Goal: Navigation & Orientation: Find specific page/section

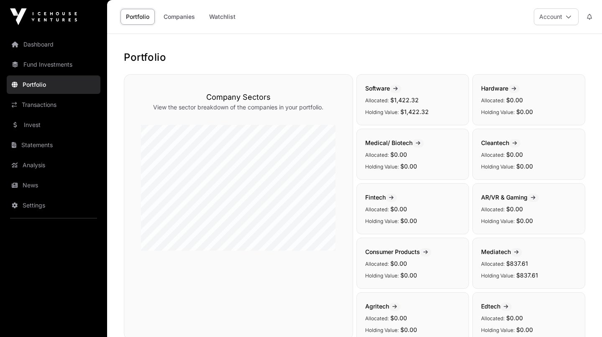
scroll to position [180, 0]
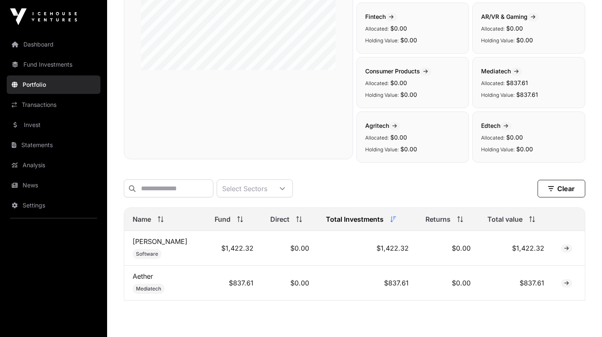
click at [48, 45] on link "Dashboard" at bounding box center [54, 44] width 94 height 18
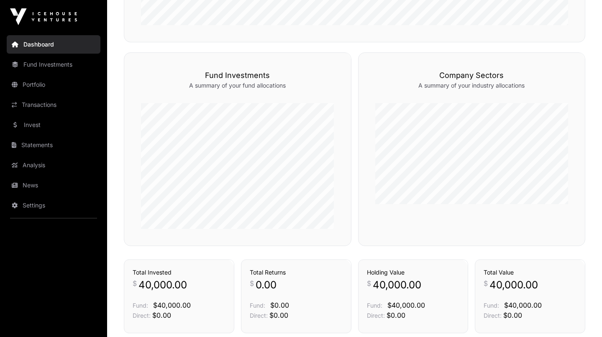
scroll to position [403, 0]
click at [30, 188] on link "News" at bounding box center [54, 185] width 94 height 18
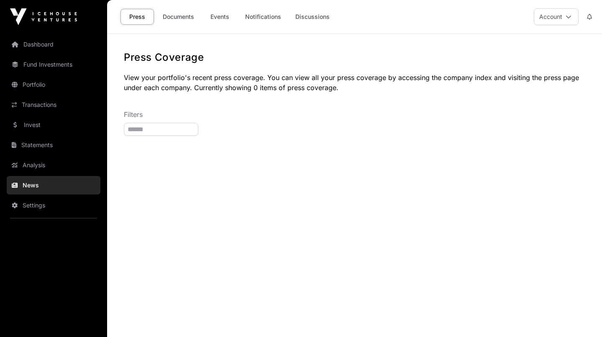
click at [185, 23] on link "Documents" at bounding box center [178, 17] width 42 height 16
